Goal: Task Accomplishment & Management: Complete application form

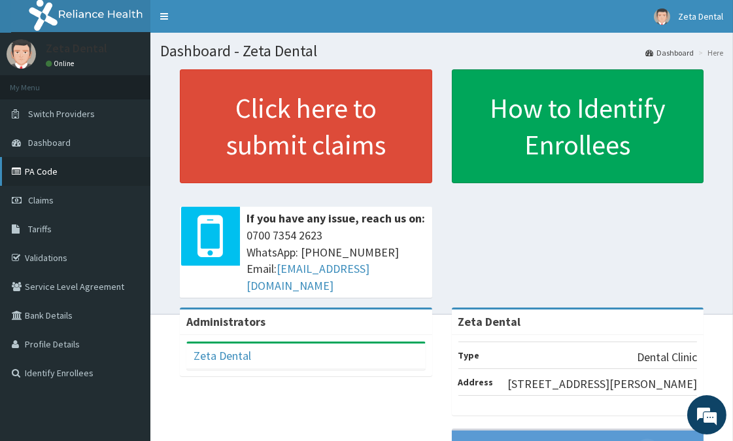
click at [23, 171] on icon at bounding box center [18, 171] width 13 height 9
click at [29, 181] on link "PA Code" at bounding box center [75, 171] width 150 height 29
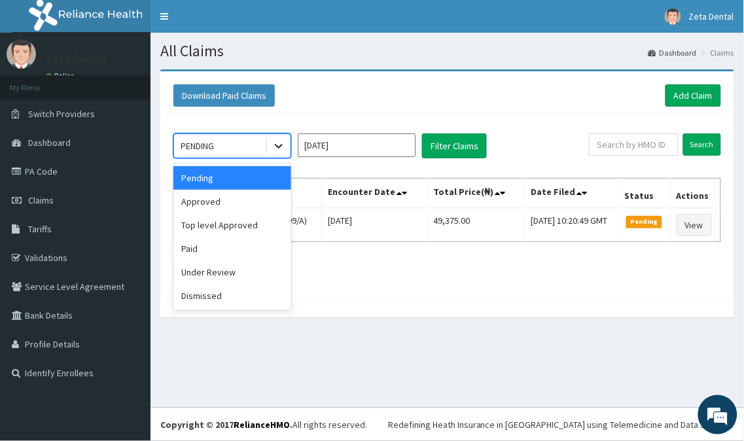
click at [272, 147] on icon at bounding box center [278, 145] width 13 height 13
click at [249, 201] on div "Approved" at bounding box center [232, 202] width 118 height 24
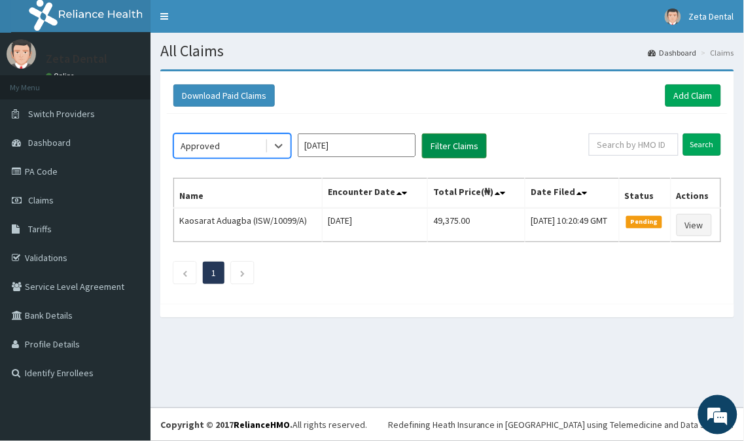
click at [443, 140] on button "Filter Claims" at bounding box center [454, 145] width 65 height 25
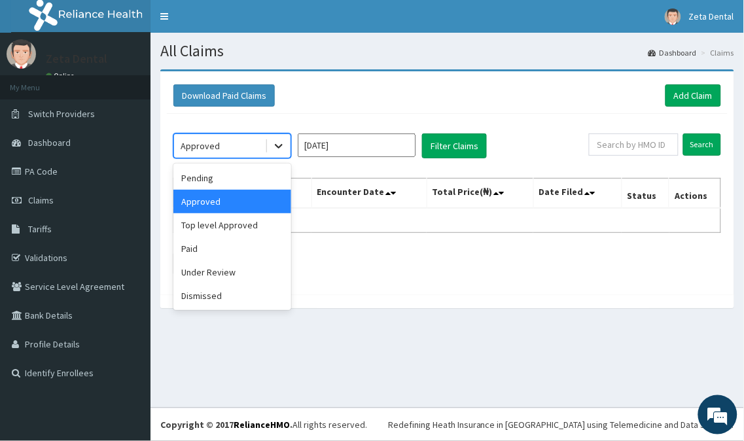
click at [270, 145] on div at bounding box center [279, 146] width 24 height 24
click at [222, 256] on div "Paid" at bounding box center [232, 249] width 118 height 24
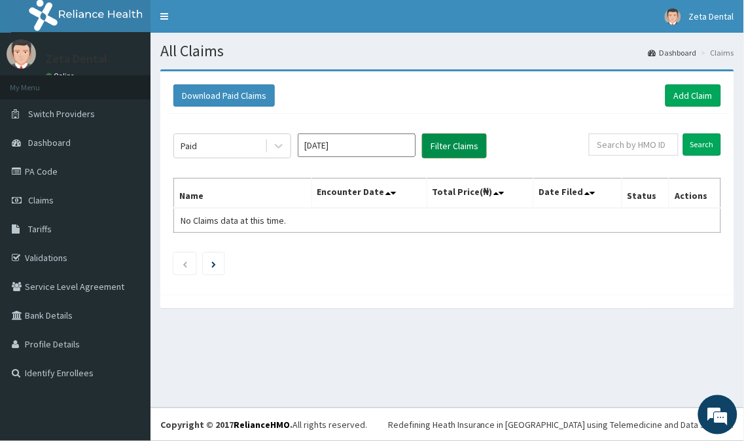
click at [445, 146] on button "Filter Claims" at bounding box center [454, 145] width 65 height 25
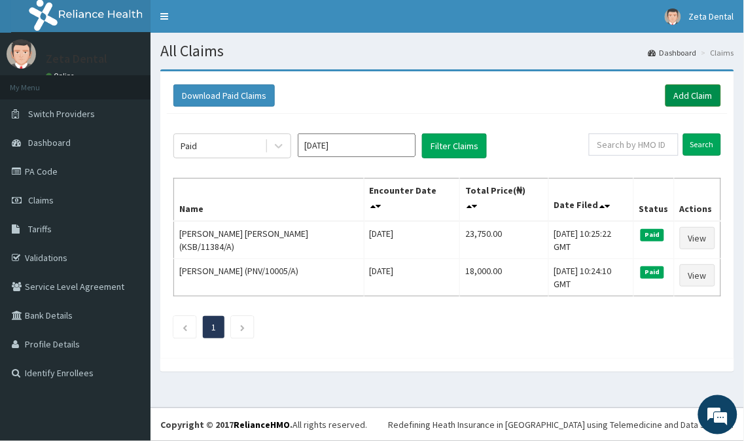
click at [705, 92] on link "Add Claim" at bounding box center [693, 95] width 56 height 22
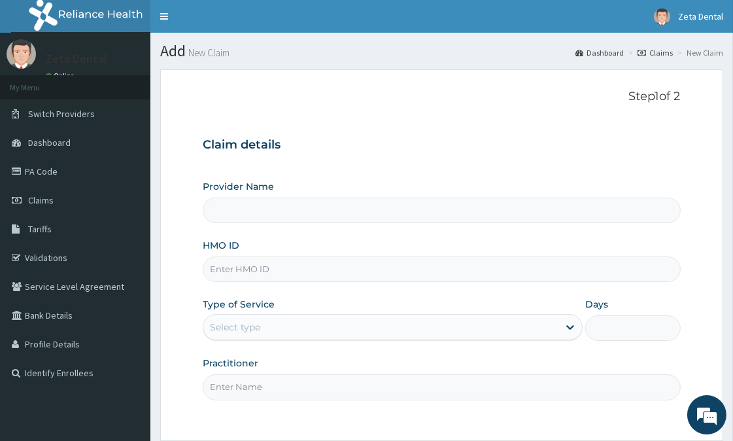
type input "Zeta Dental"
click at [398, 270] on input "HMO ID" at bounding box center [442, 269] width 478 height 26
type input "ENP/11484/A"
click at [449, 337] on div "Select type" at bounding box center [380, 327] width 355 height 21
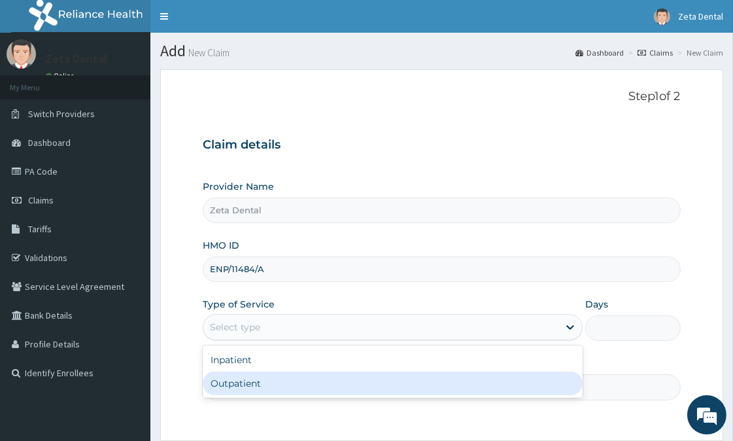
click at [336, 384] on div "Outpatient" at bounding box center [393, 384] width 380 height 24
type input "1"
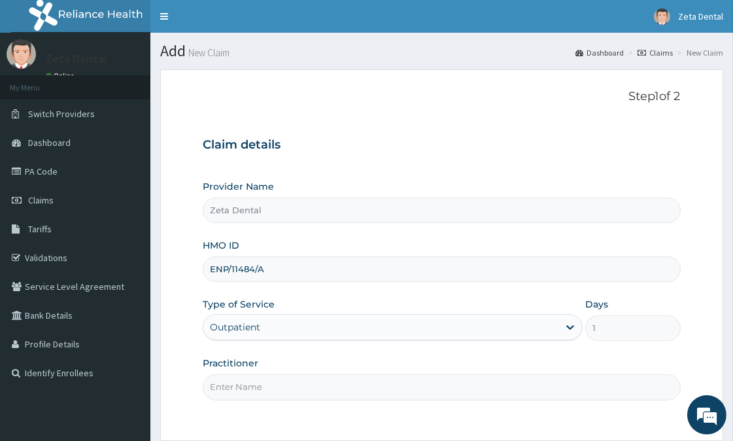
click at [415, 401] on div "Step 1 of 2 Claim details Provider Name Zeta Dental HMO ID ENP/11484/A Type of …" at bounding box center [442, 255] width 478 height 331
click at [423, 394] on input "Practitioner" at bounding box center [442, 387] width 478 height 26
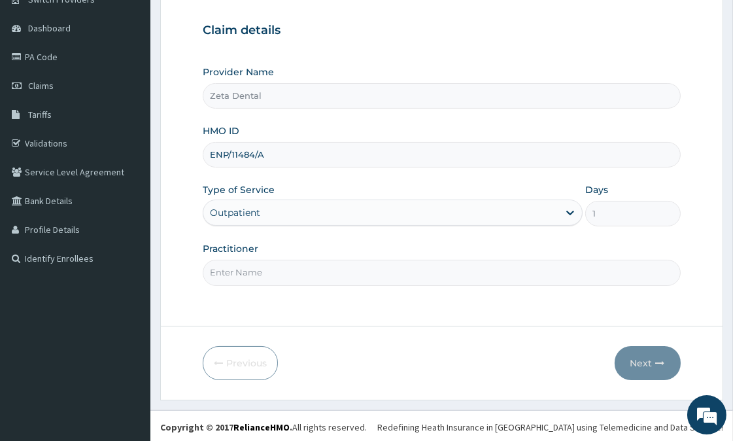
scroll to position [116, 0]
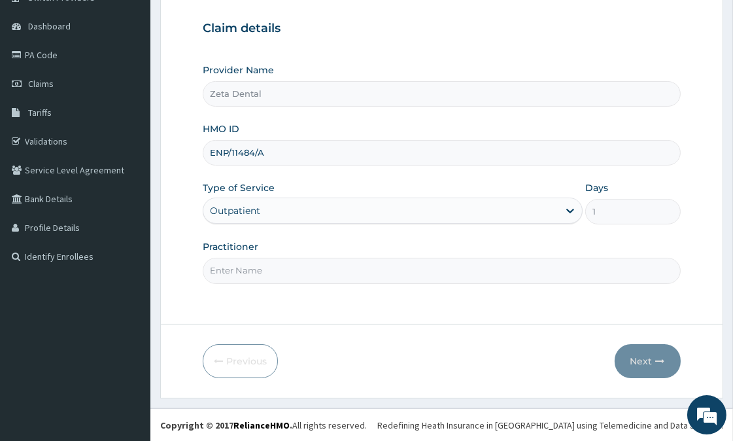
click at [350, 272] on input "Practitioner" at bounding box center [442, 271] width 478 height 26
type input "DR PEDRO"
click at [654, 373] on button "Next" at bounding box center [648, 361] width 66 height 34
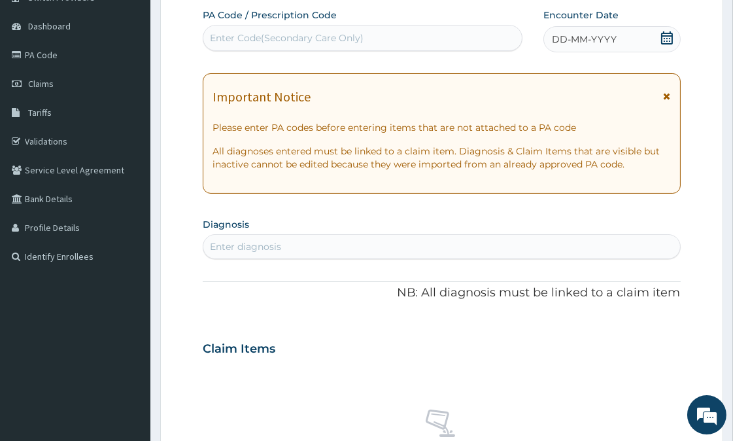
click at [665, 31] on icon at bounding box center [667, 37] width 12 height 13
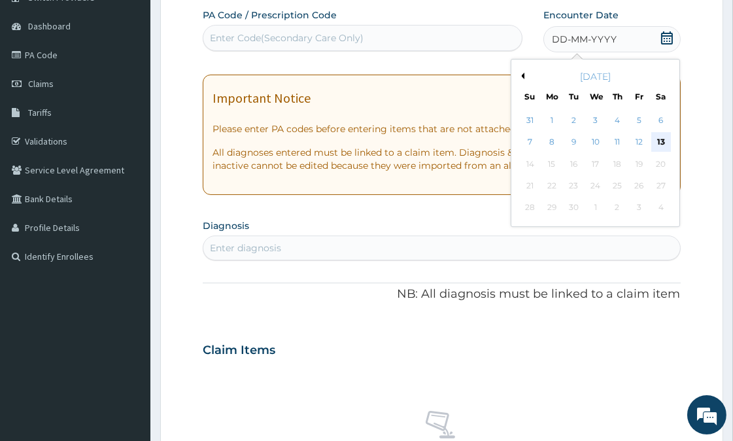
click at [665, 143] on div "13" at bounding box center [662, 143] width 20 height 20
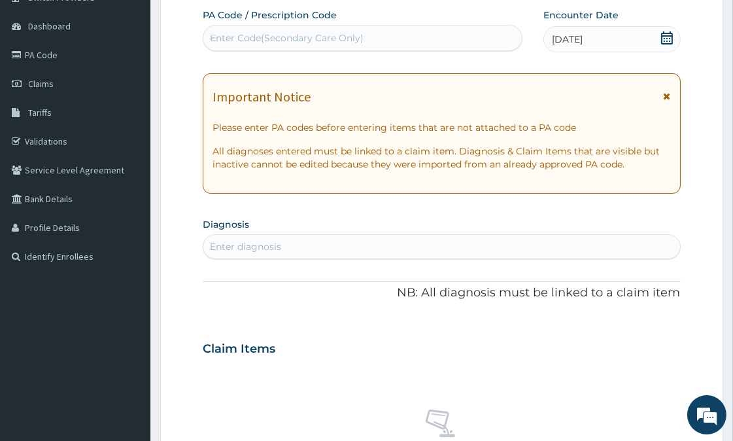
click at [356, 35] on div "Enter Code(Secondary Care Only)" at bounding box center [287, 37] width 154 height 13
paste input "PA/89A890"
type input "PA/89A890"
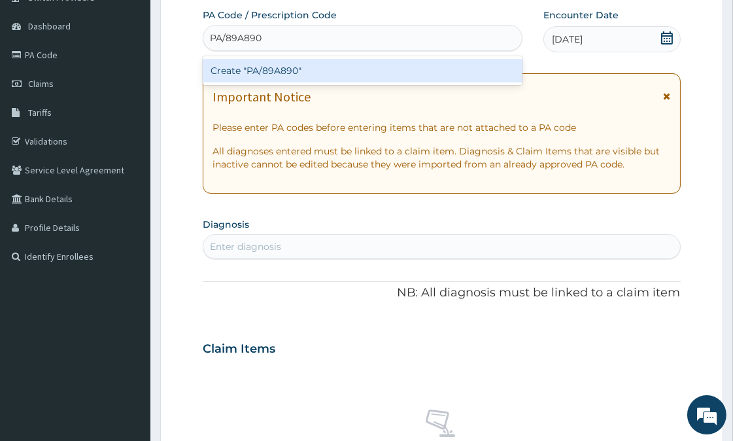
click at [407, 72] on div "Create "PA/89A890"" at bounding box center [363, 71] width 320 height 24
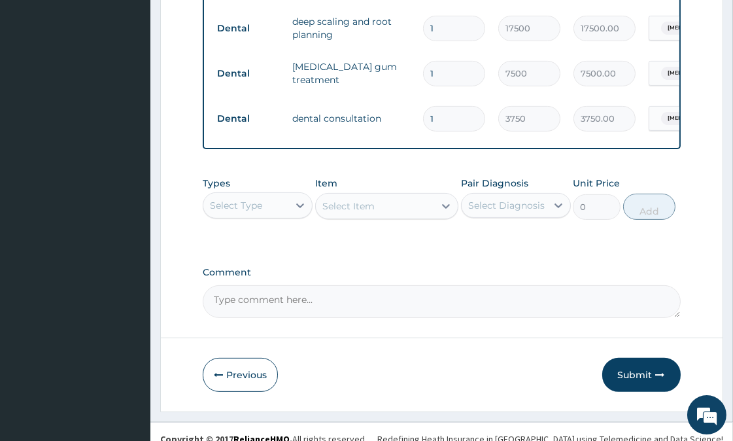
scroll to position [586, 0]
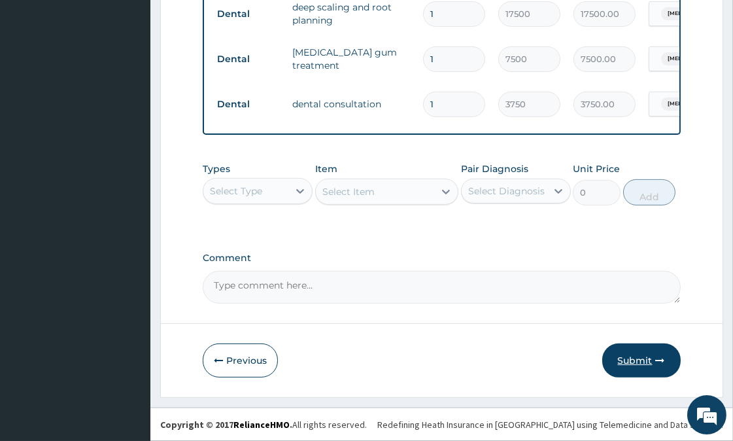
click at [639, 367] on button "Submit" at bounding box center [641, 360] width 78 height 34
